Goal: Task Accomplishment & Management: Use online tool/utility

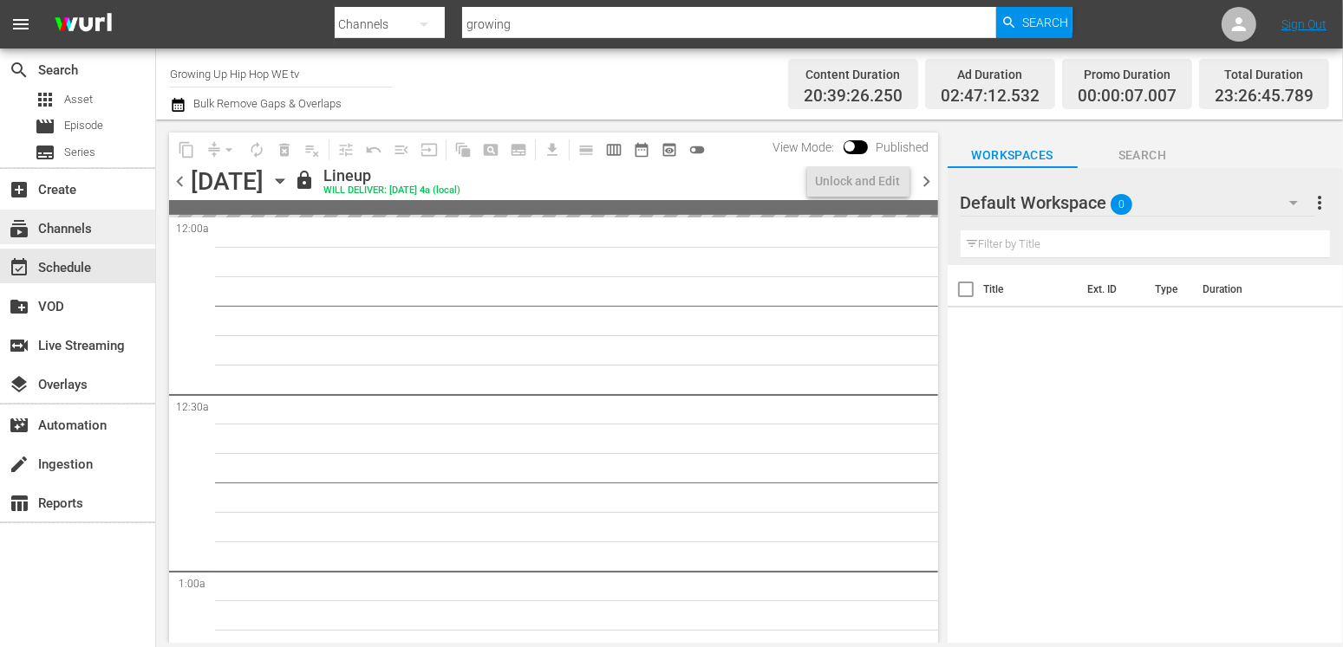
click at [110, 235] on div "subscriptions Channels" at bounding box center [77, 227] width 155 height 35
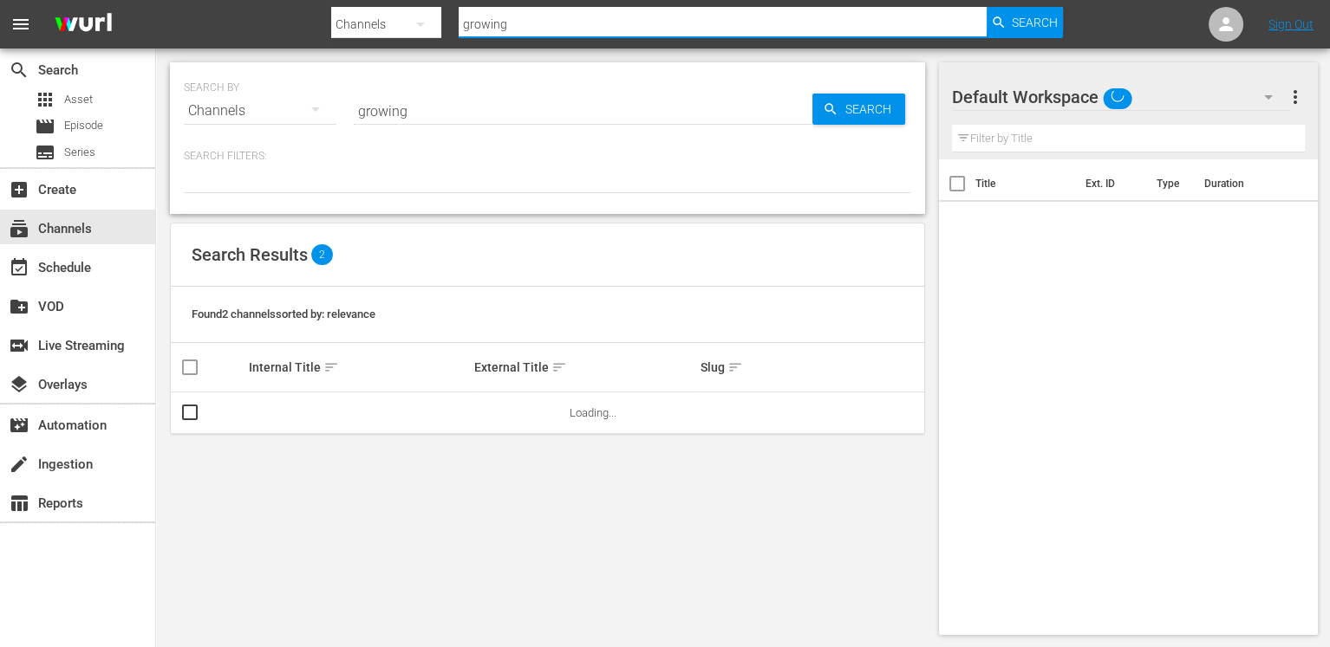
click at [511, 29] on input "growing" at bounding box center [723, 24] width 528 height 42
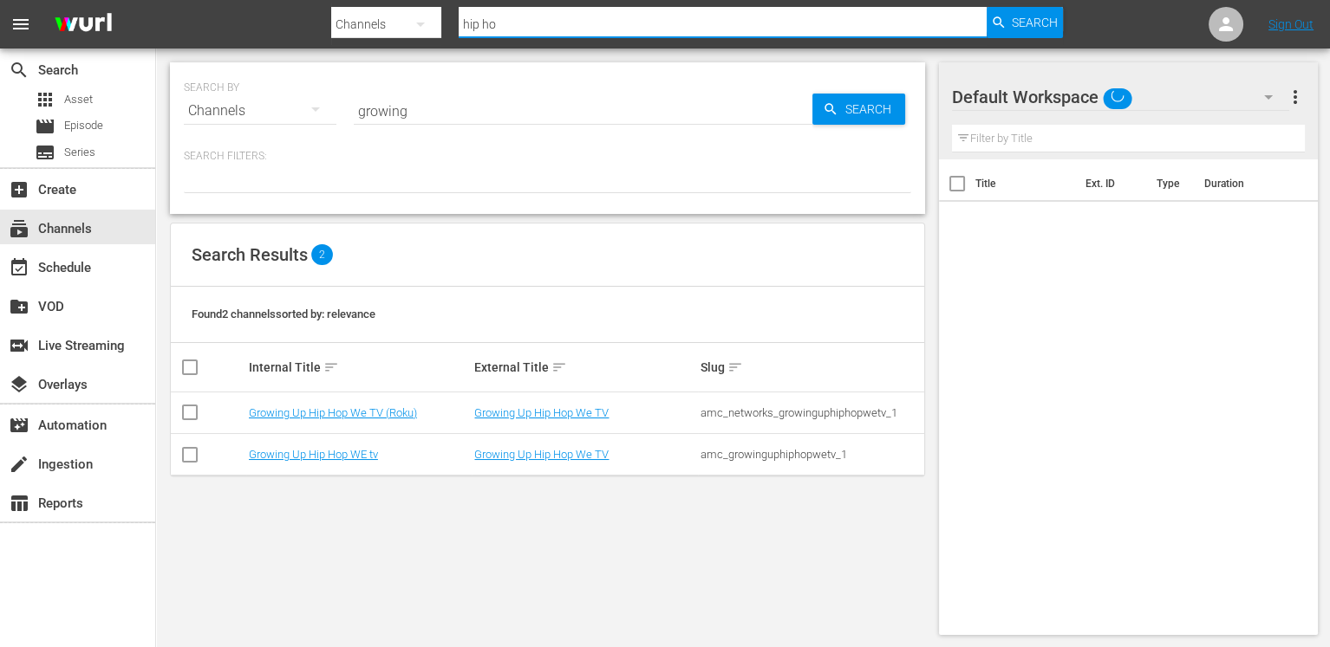
type input "hip hop"
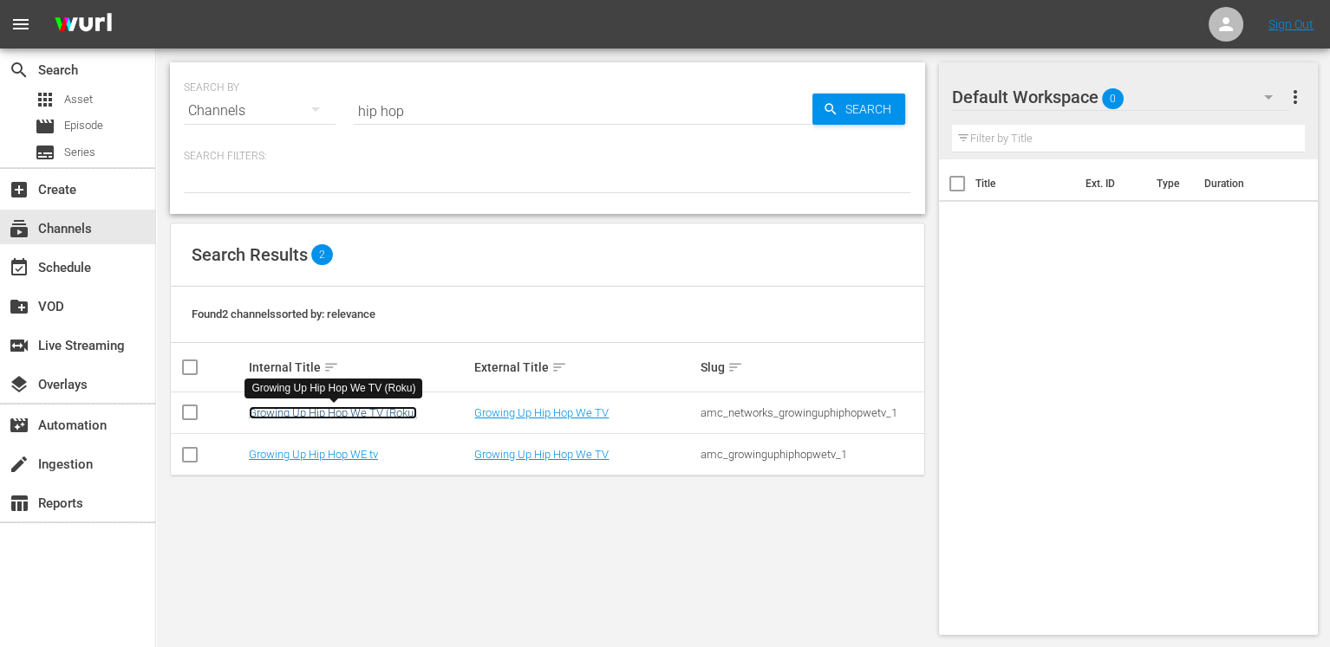
click at [370, 412] on link "Growing Up Hip Hop We TV (Roku)" at bounding box center [333, 412] width 168 height 13
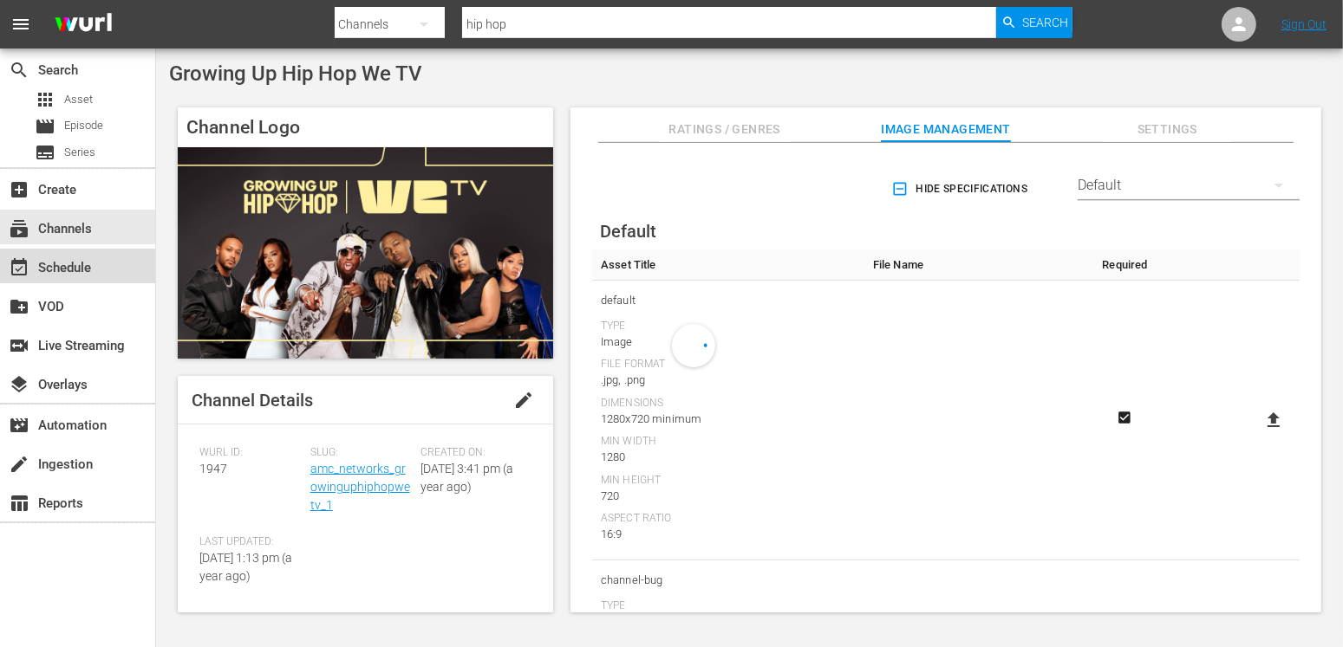
click at [68, 271] on div "event_available Schedule" at bounding box center [48, 265] width 97 height 16
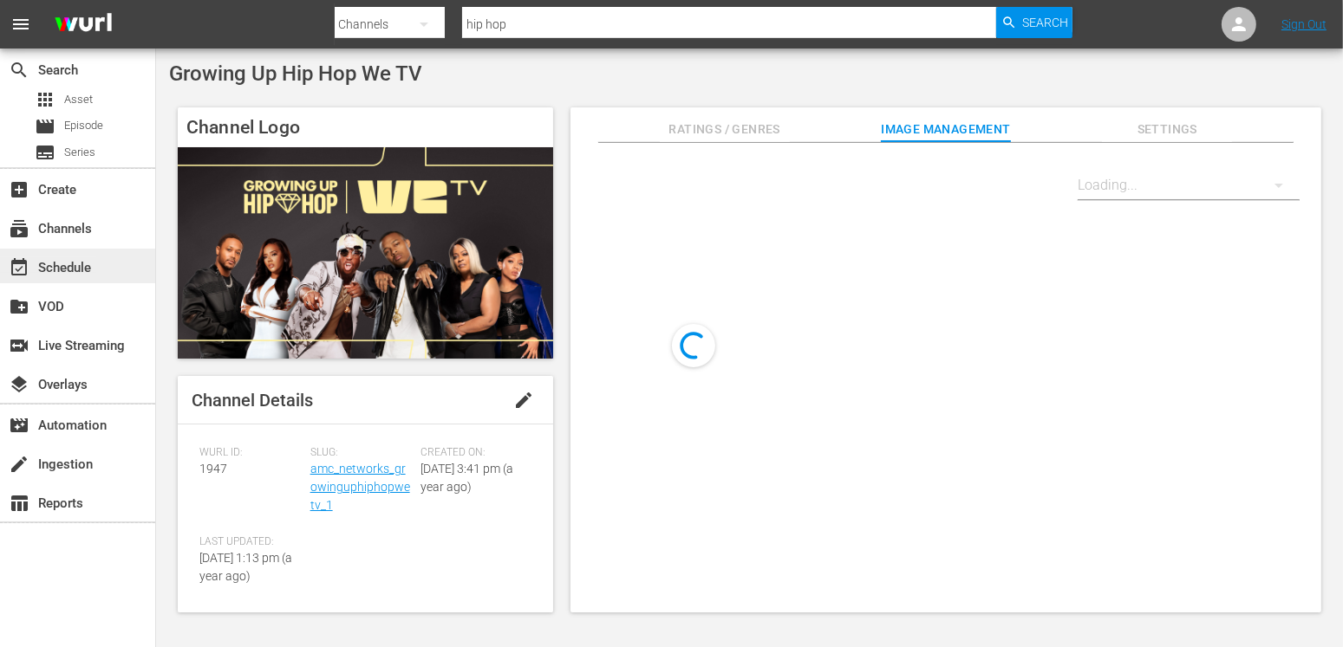
click at [71, 260] on div "event_available Schedule" at bounding box center [48, 265] width 97 height 16
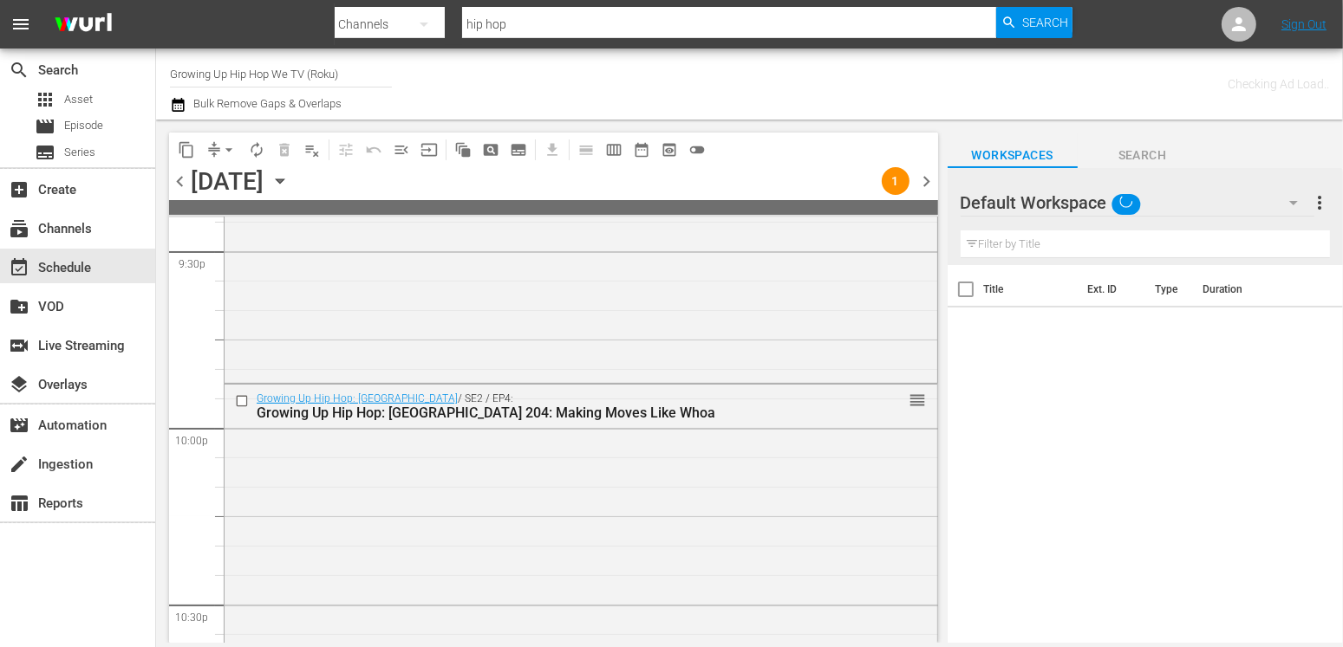
scroll to position [8178, 0]
